Goal: Information Seeking & Learning: Learn about a topic

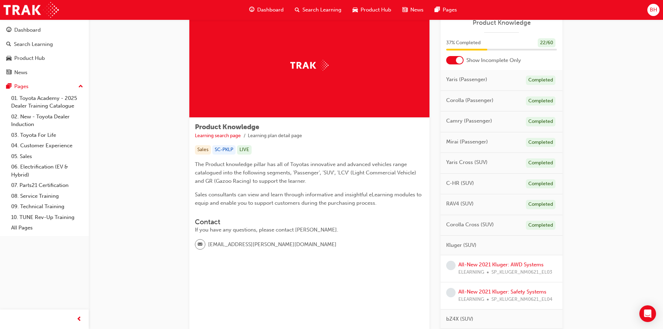
scroll to position [70, 0]
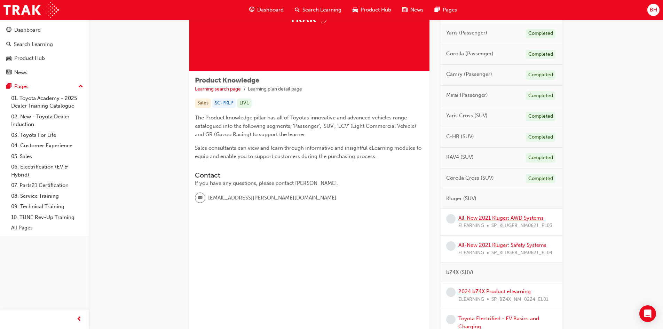
click at [493, 216] on link "All-New 2021 Kluger: AWD Systems" at bounding box center [500, 218] width 85 height 6
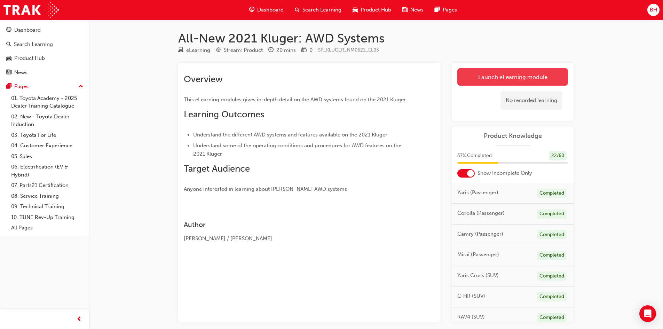
click at [518, 75] on link "Launch eLearning module" at bounding box center [512, 76] width 111 height 17
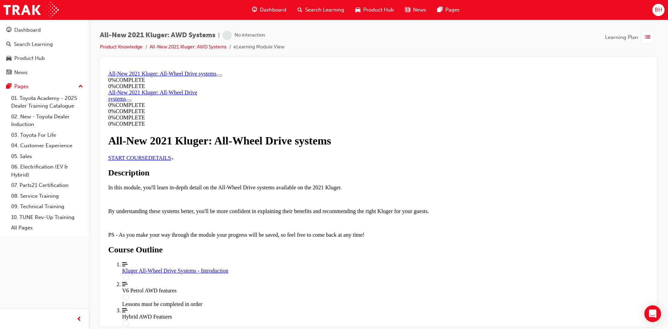
click at [148, 160] on link "START COURSE" at bounding box center [128, 157] width 40 height 6
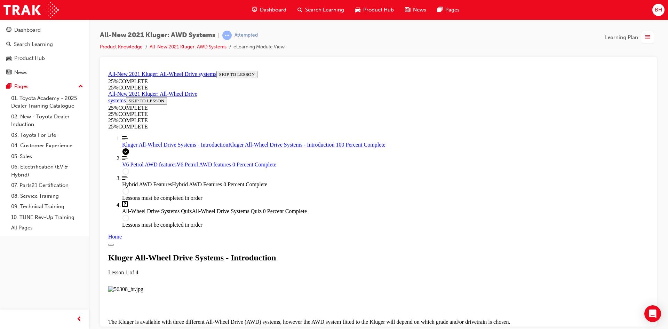
scroll to position [721, 0]
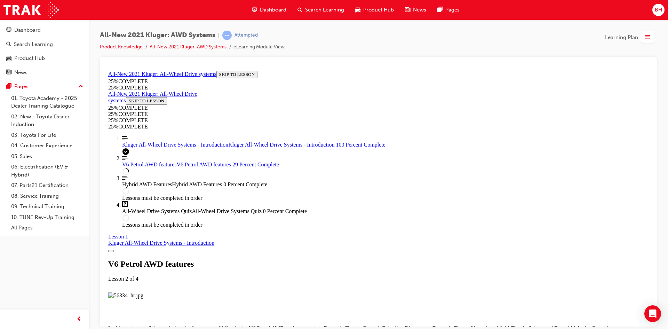
scroll to position [1277, 0]
drag, startPoint x: 426, startPoint y: 179, endPoint x: 404, endPoint y: 181, distance: 22.7
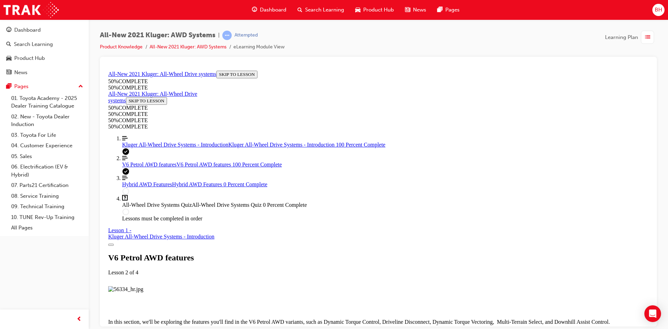
scroll to position [3425, 0]
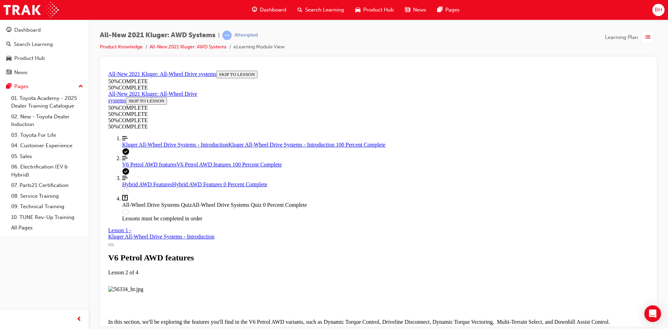
scroll to position [3462, 0]
drag, startPoint x: 379, startPoint y: 131, endPoint x: 428, endPoint y: 180, distance: 68.6
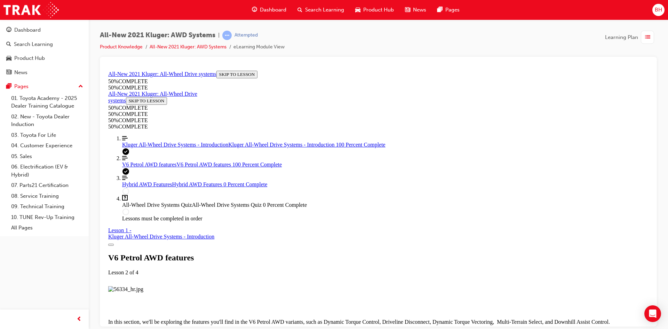
drag, startPoint x: 611, startPoint y: 263, endPoint x: 602, endPoint y: 263, distance: 9.4
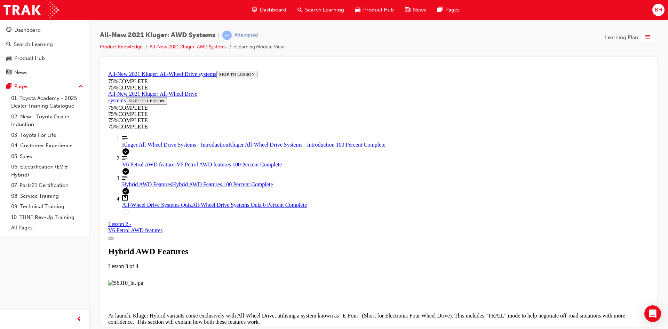
scroll to position [1840, 0]
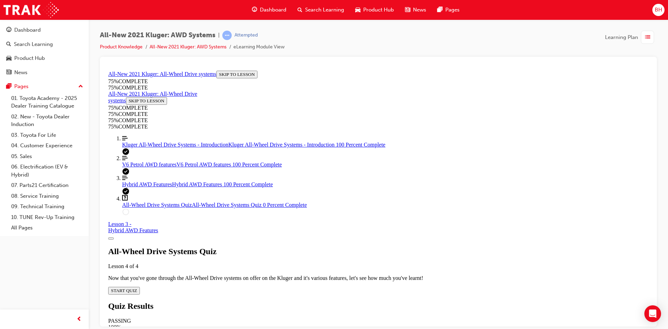
scroll to position [24, 0]
click at [137, 287] on span "START QUIZ" at bounding box center [124, 289] width 26 height 5
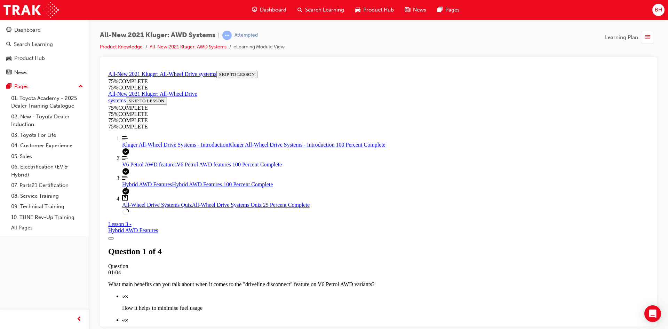
scroll to position [130, 0]
drag, startPoint x: 426, startPoint y: 213, endPoint x: 429, endPoint y: 218, distance: 5.3
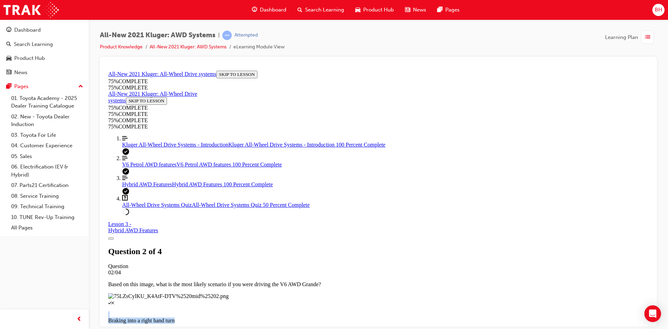
scroll to position [95, 0]
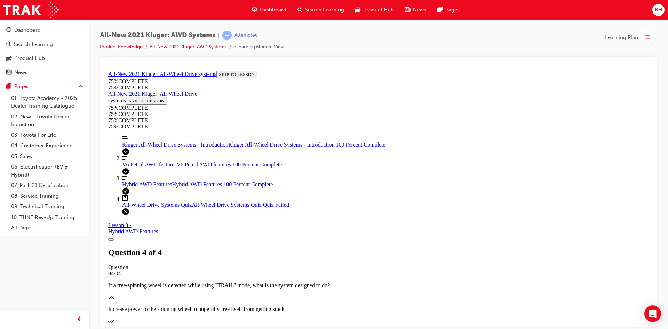
scroll to position [101, 0]
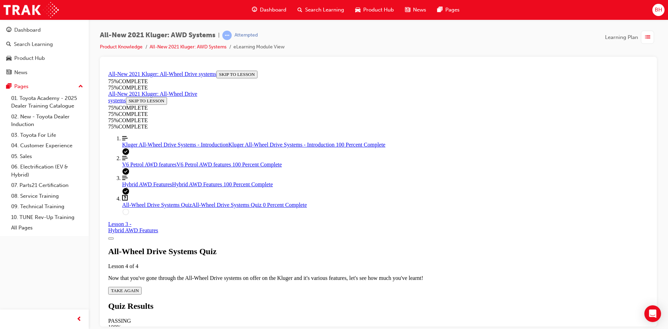
click at [142, 286] on button "TAKE AGAIN" at bounding box center [124, 290] width 33 height 8
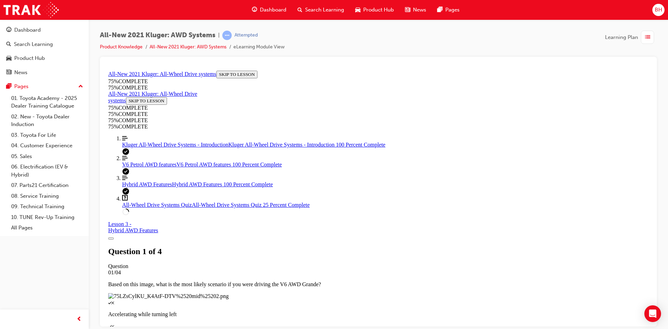
scroll to position [60, 0]
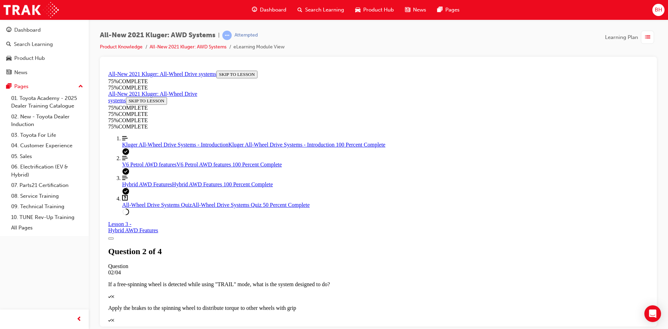
scroll to position [79, 0]
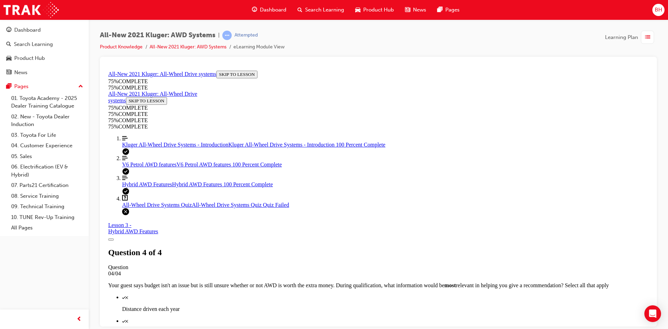
scroll to position [101, 0]
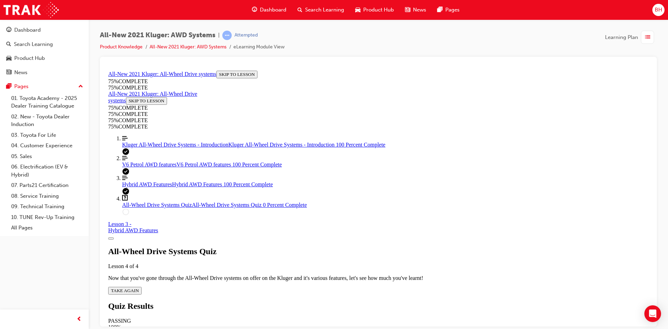
click at [139, 287] on span "TAKE AGAIN" at bounding box center [125, 289] width 28 height 5
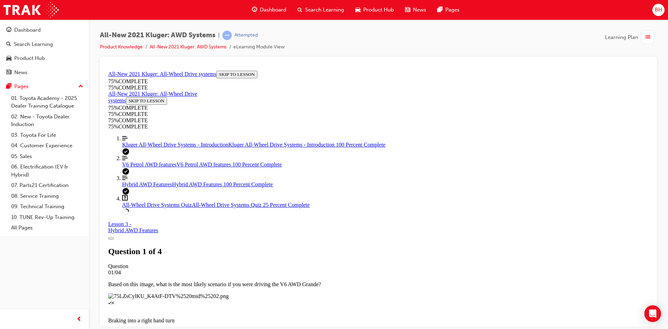
scroll to position [60, 0]
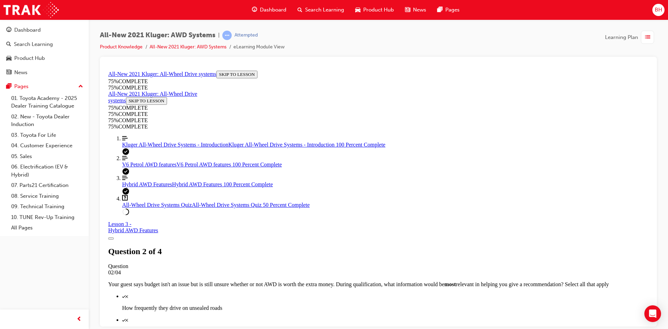
scroll to position [25, 0]
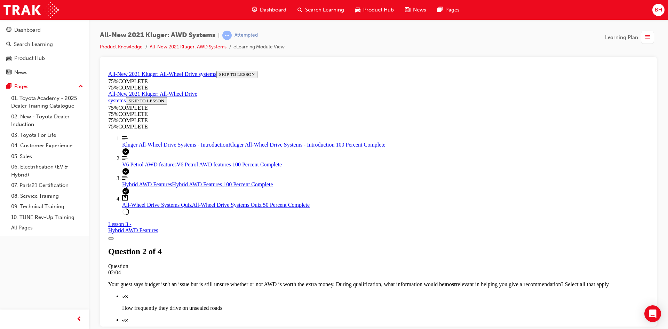
scroll to position [25, 0]
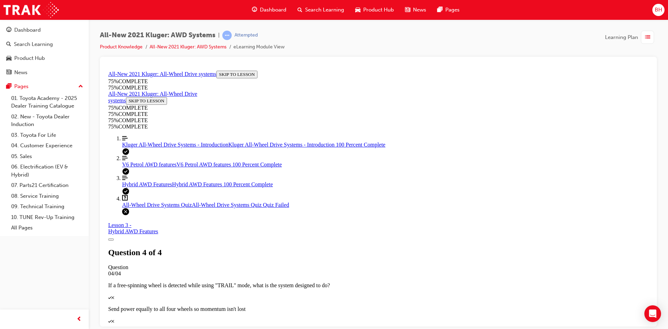
scroll to position [101, 0]
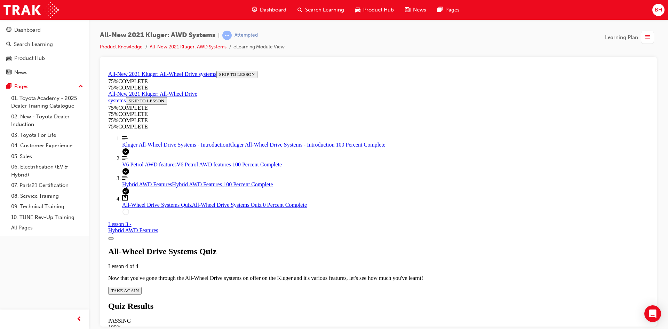
click at [139, 287] on span "TAKE AGAIN" at bounding box center [125, 289] width 28 height 5
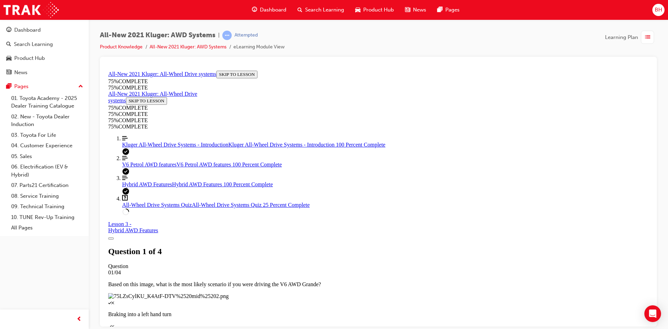
scroll to position [95, 0]
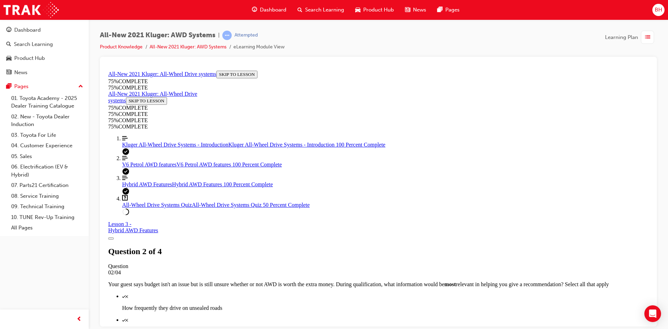
scroll to position [100, 0]
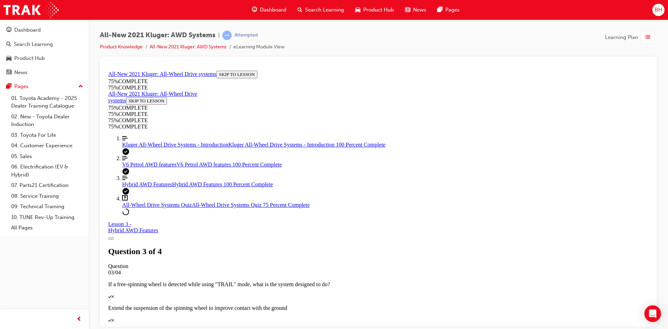
scroll to position [25, 0]
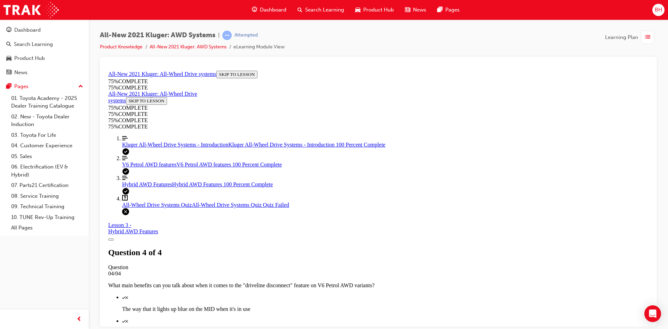
scroll to position [25, 0]
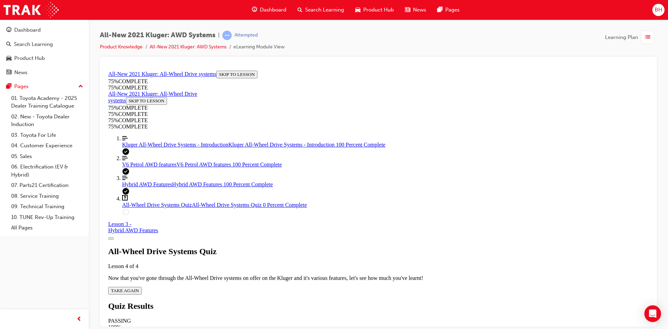
click at [139, 287] on span "TAKE AGAIN" at bounding box center [125, 289] width 28 height 5
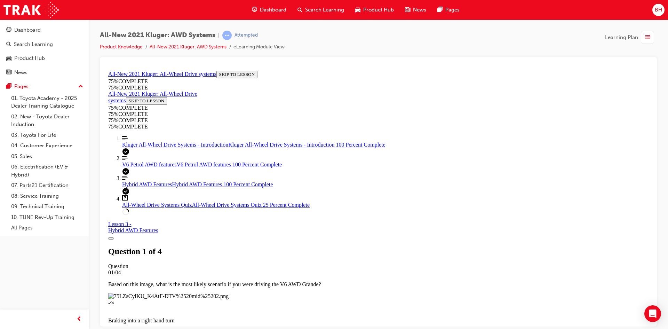
scroll to position [25, 0]
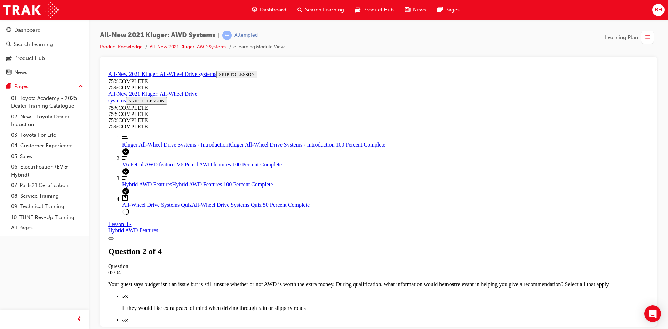
scroll to position [60, 0]
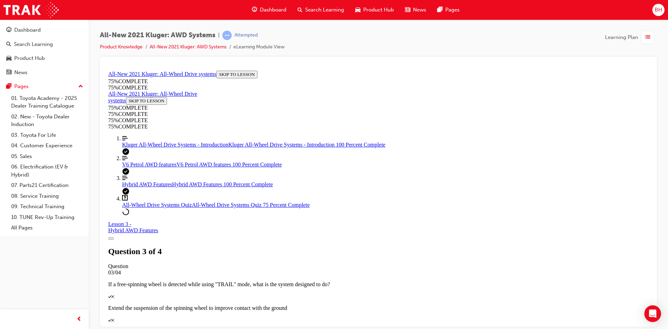
scroll to position [79, 0]
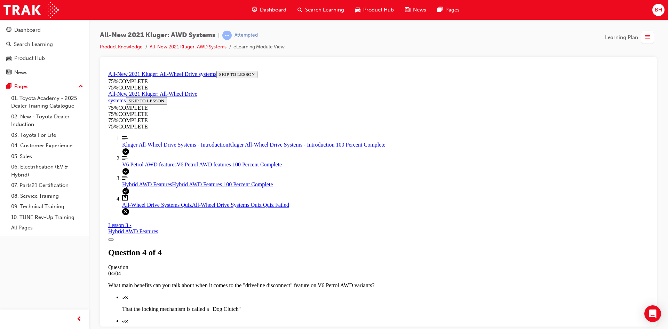
scroll to position [101, 0]
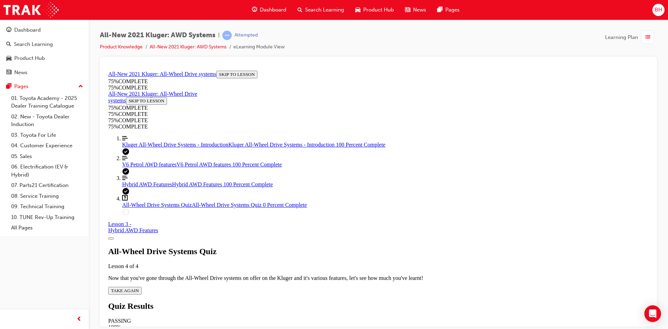
scroll to position [25, 0]
click at [139, 287] on span "TAKE AGAIN" at bounding box center [125, 289] width 28 height 5
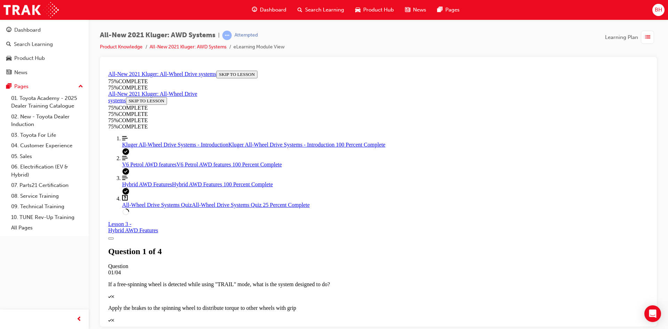
scroll to position [130, 0]
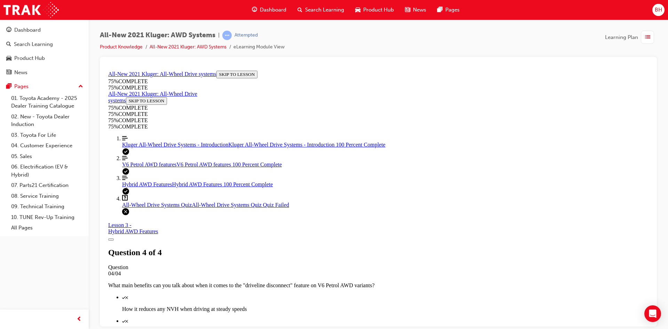
scroll to position [101, 0]
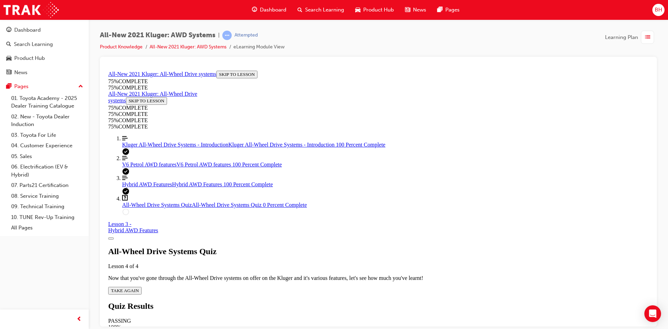
scroll to position [25, 0]
click at [139, 287] on span "TAKE AGAIN" at bounding box center [125, 289] width 28 height 5
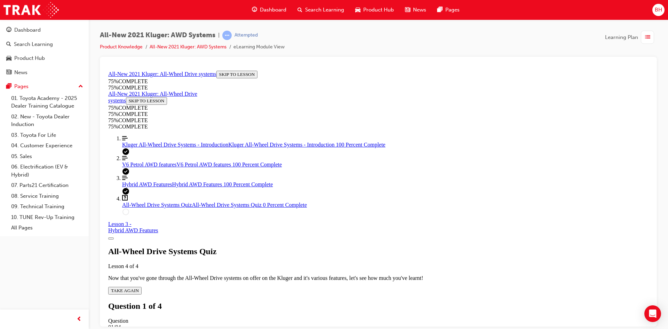
drag, startPoint x: 368, startPoint y: 244, endPoint x: 365, endPoint y: 246, distance: 3.6
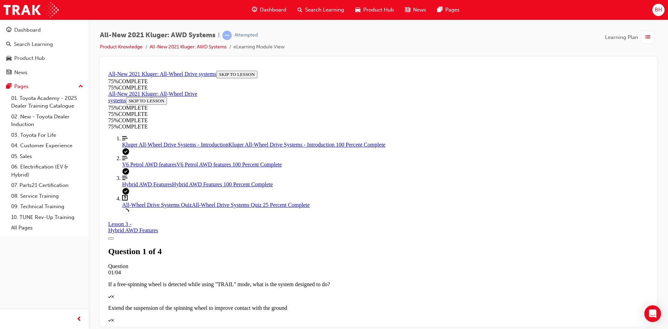
scroll to position [25, 0]
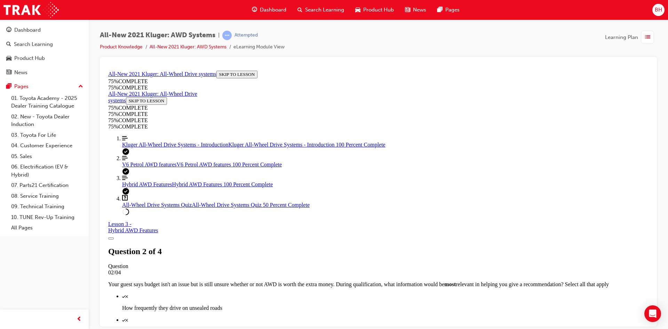
scroll to position [130, 0]
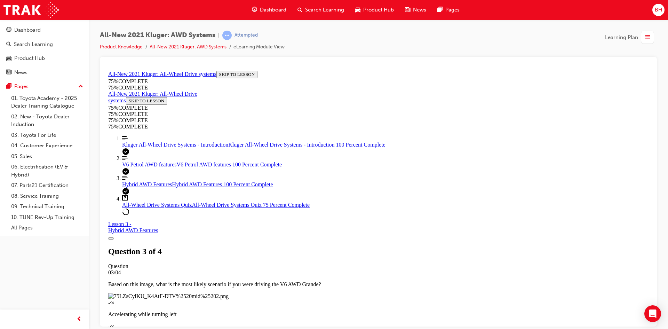
scroll to position [60, 0]
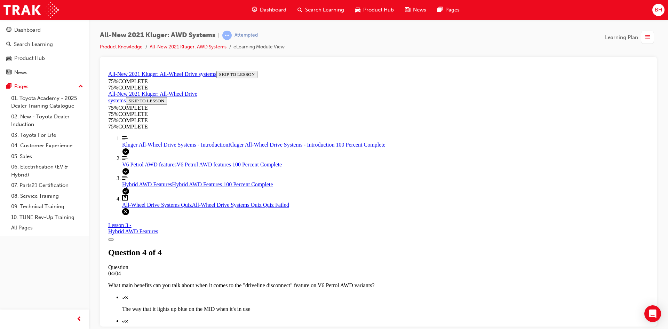
scroll to position [95, 0]
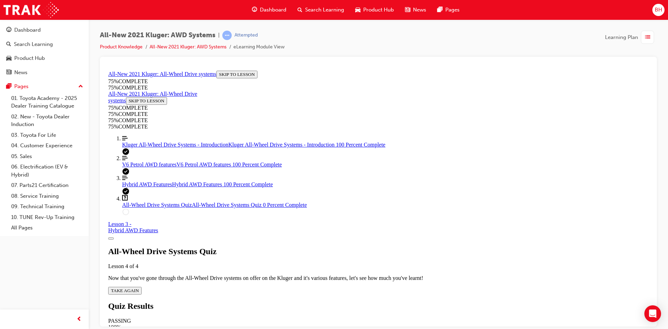
scroll to position [25, 0]
click at [329, 246] on div "All-Wheel Drive Systems Quiz Lesson 4 of 4 Now that you've gone through the All…" at bounding box center [378, 270] width 540 height 48
click at [330, 250] on div "All-Wheel Drive Systems Quiz Lesson 4 of 4 Now that you've gone through the All…" at bounding box center [378, 270] width 540 height 48
click at [139, 287] on span "TAKE AGAIN" at bounding box center [125, 289] width 28 height 5
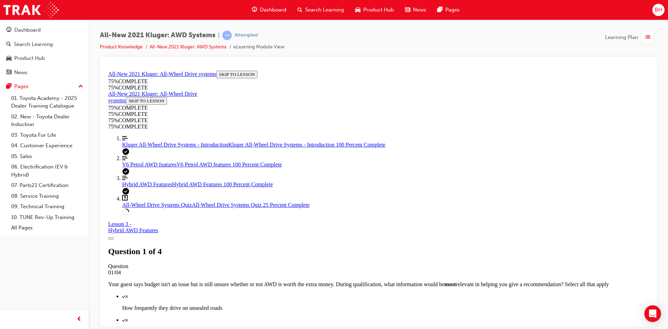
scroll to position [165, 0]
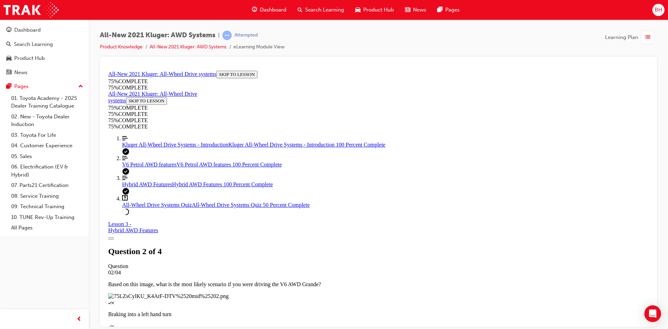
scroll to position [95, 0]
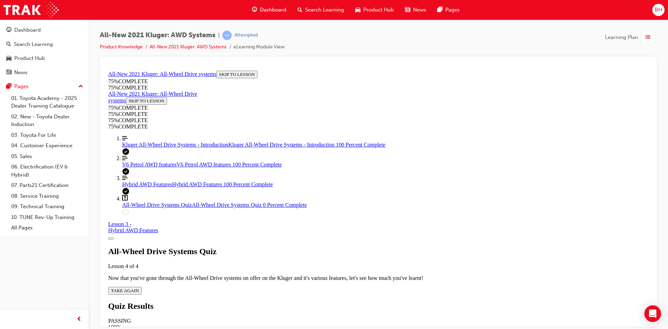
scroll to position [25, 0]
click at [139, 287] on span "TAKE AGAIN" at bounding box center [125, 289] width 28 height 5
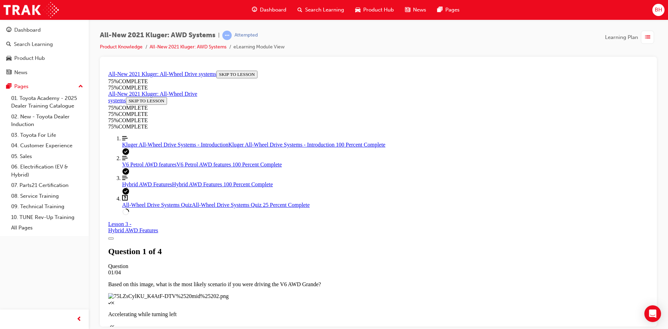
scroll to position [60, 0]
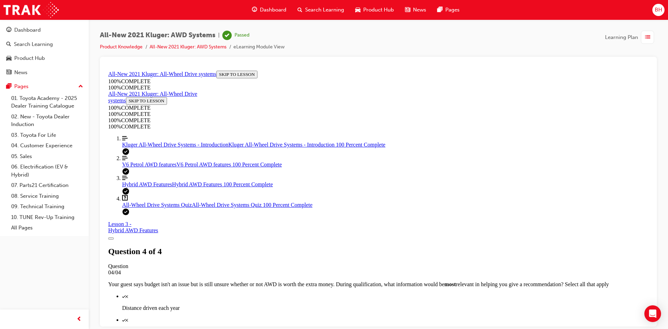
scroll to position [95, 0]
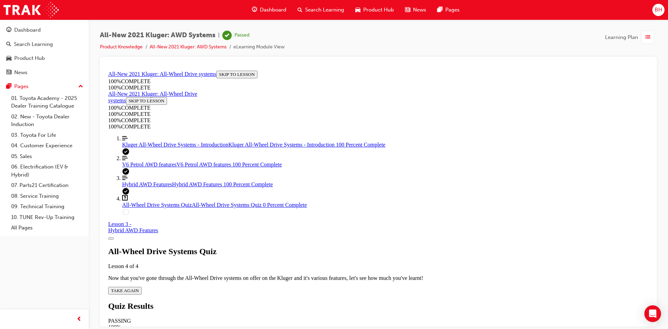
click at [176, 207] on span "All-Wheel Drive Systems Quiz" at bounding box center [157, 204] width 70 height 6
click at [166, 187] on link "Align left Three vertical lines aligned to the left Hybrid AWD Features Hybrid …" at bounding box center [385, 181] width 526 height 13
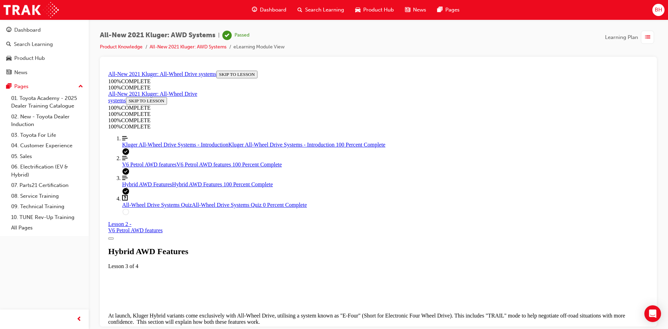
scroll to position [24, 0]
click at [154, 208] on link "Question box Question mark inside of a square All-Wheel Drive Systems Quiz All-…" at bounding box center [385, 200] width 526 height 13
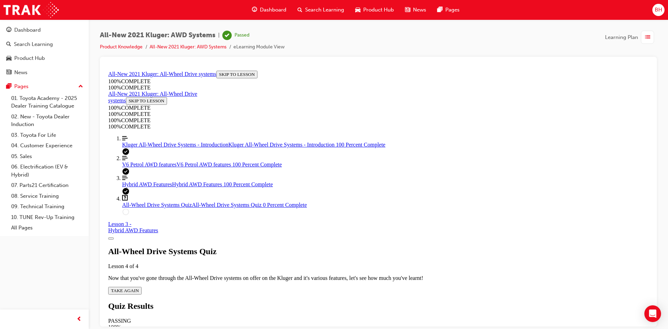
scroll to position [25, 0]
drag, startPoint x: 324, startPoint y: 243, endPoint x: 327, endPoint y: 232, distance: 11.8
click at [327, 246] on div "All-Wheel Drive Systems Quiz Lesson 4 of 4 Now that you've gone through the All…" at bounding box center [378, 270] width 540 height 48
click at [139, 287] on span "TAKE AGAIN" at bounding box center [125, 289] width 28 height 5
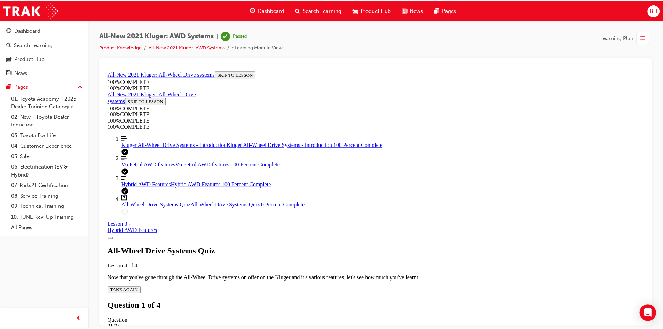
scroll to position [60, 0]
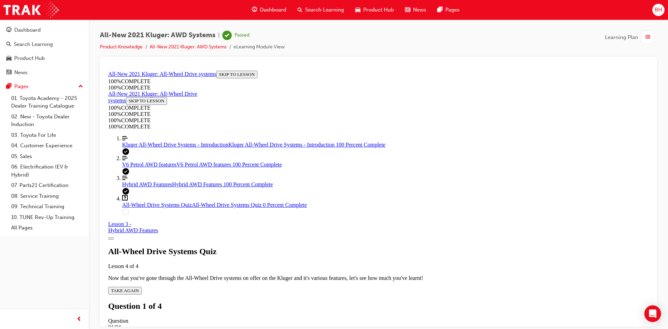
click at [261, 8] on span "Dashboard" at bounding box center [273, 10] width 26 height 8
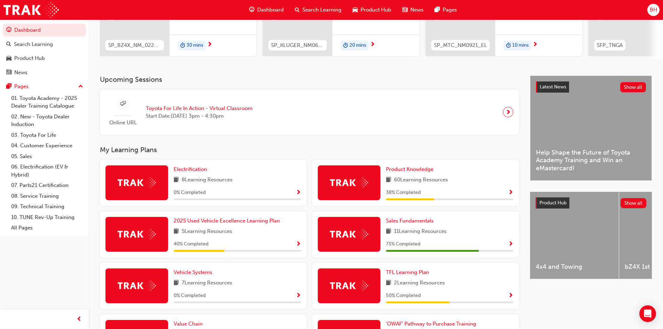
scroll to position [104, 0]
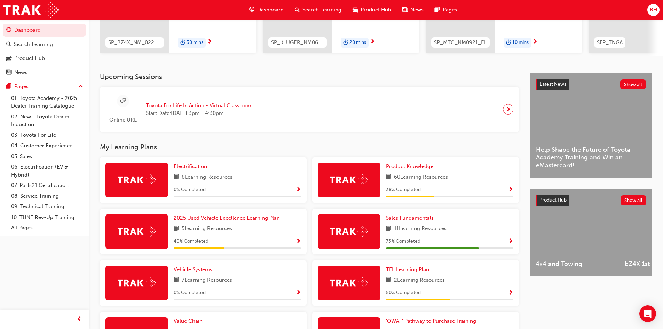
click at [410, 169] on span "Product Knowledge" at bounding box center [409, 166] width 47 height 6
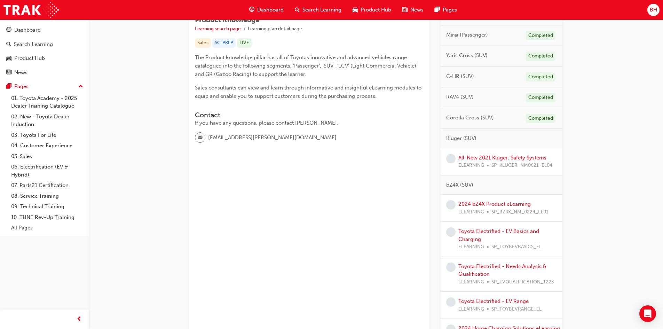
scroll to position [139, 0]
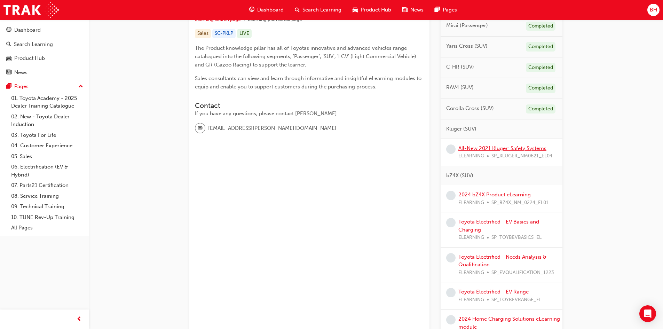
click at [487, 148] on link "All-New 2021 Kluger: Safety Systems" at bounding box center [502, 148] width 88 height 6
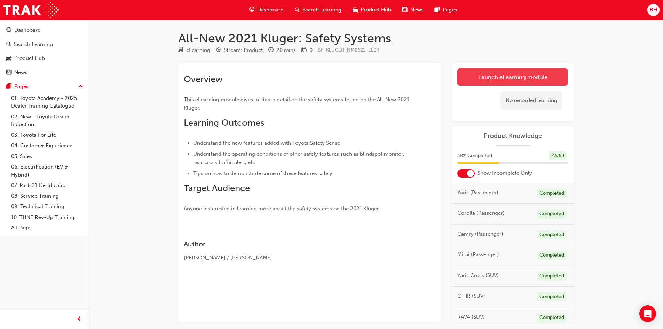
click at [491, 81] on link "Launch eLearning module" at bounding box center [512, 76] width 111 height 17
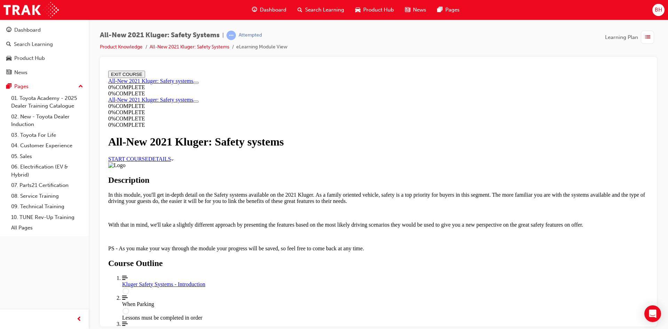
click at [174, 160] on icon "More Caret pointing down" at bounding box center [172, 160] width 2 height 2
click at [173, 161] on link "DETAILS More Caret pointing down" at bounding box center [160, 159] width 25 height 6
click at [267, 7] on span "Dashboard" at bounding box center [273, 10] width 26 height 8
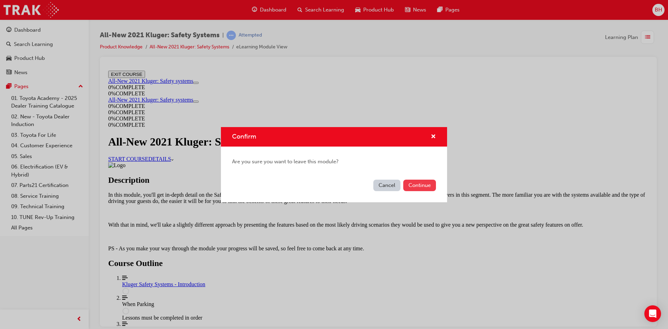
click at [415, 184] on button "Continue" at bounding box center [419, 185] width 33 height 11
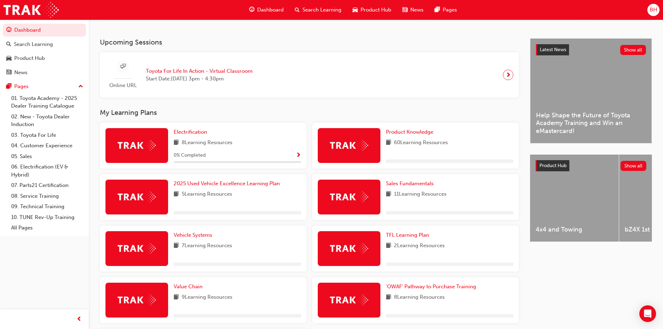
scroll to position [139, 0]
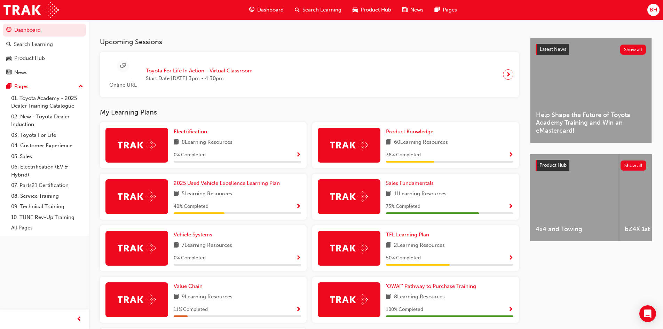
click at [408, 135] on span "Product Knowledge" at bounding box center [409, 131] width 47 height 6
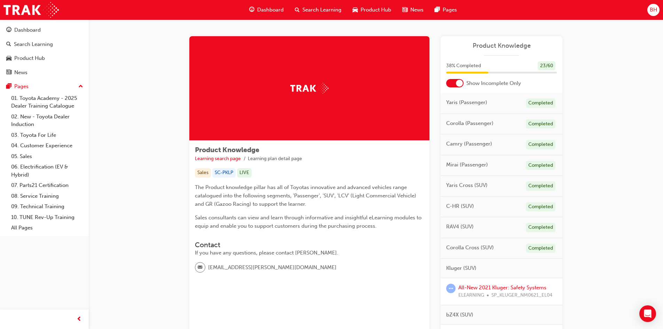
click at [269, 11] on span "Dashboard" at bounding box center [270, 10] width 26 height 8
